Goal: Transaction & Acquisition: Purchase product/service

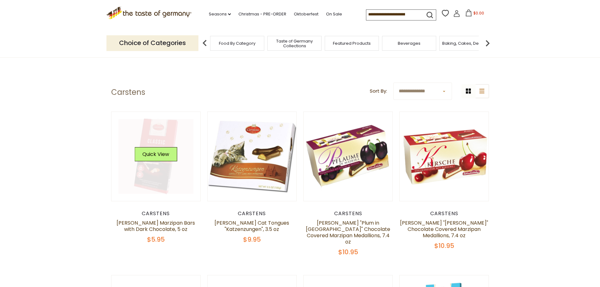
click at [167, 141] on link at bounding box center [155, 156] width 75 height 75
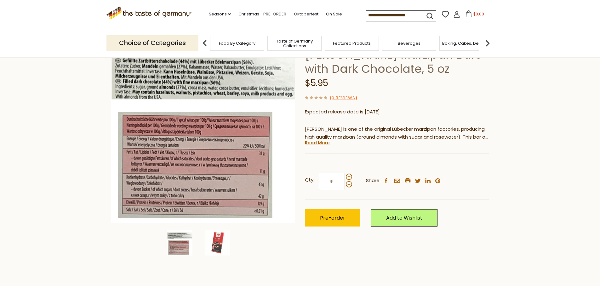
scroll to position [63, 0]
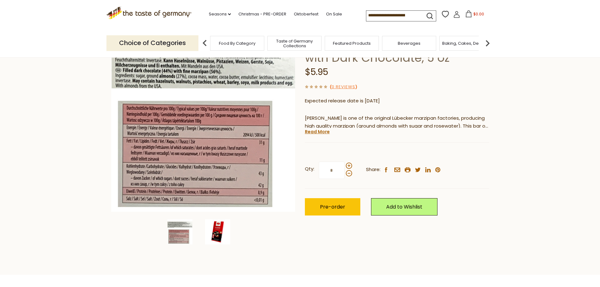
click at [222, 231] on img at bounding box center [217, 231] width 25 height 25
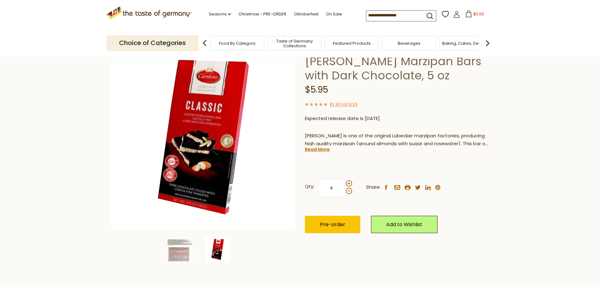
scroll to position [32, 0]
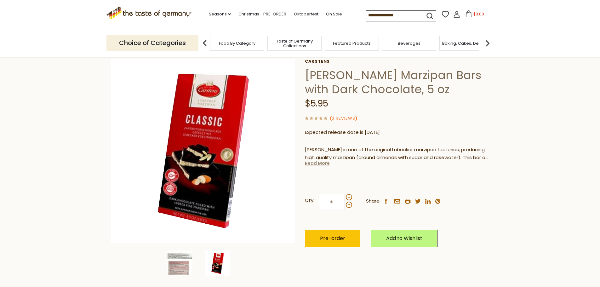
click at [327, 164] on link "Read More" at bounding box center [317, 163] width 25 height 6
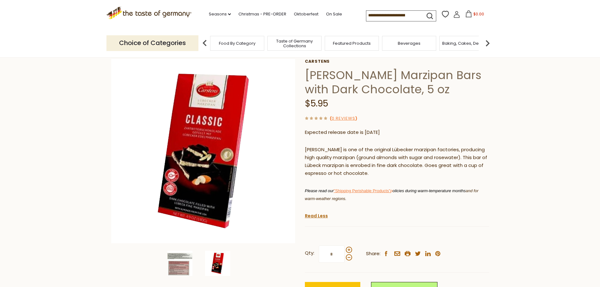
click at [184, 265] on img at bounding box center [179, 263] width 25 height 25
